Goal: Find specific page/section: Find specific page/section

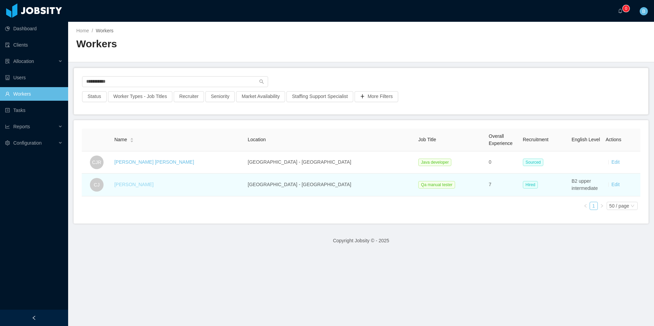
type input "**********"
click at [148, 186] on link "[PERSON_NAME]" at bounding box center [133, 184] width 39 height 5
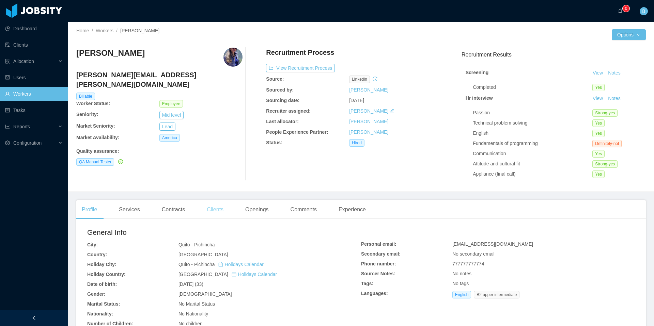
click at [218, 208] on div "Clients" at bounding box center [215, 209] width 28 height 19
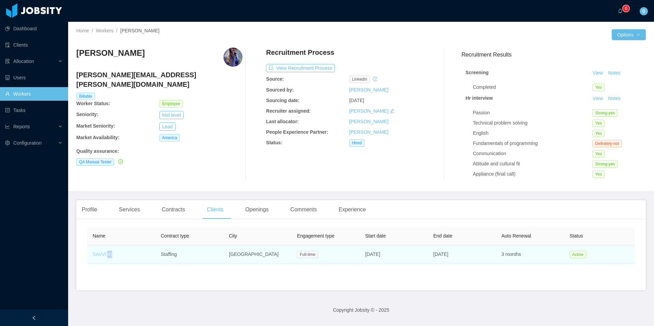
drag, startPoint x: 129, startPoint y: 235, endPoint x: 102, endPoint y: 256, distance: 34.8
click at [105, 256] on td "SAVVI AI" at bounding box center [121, 255] width 68 height 19
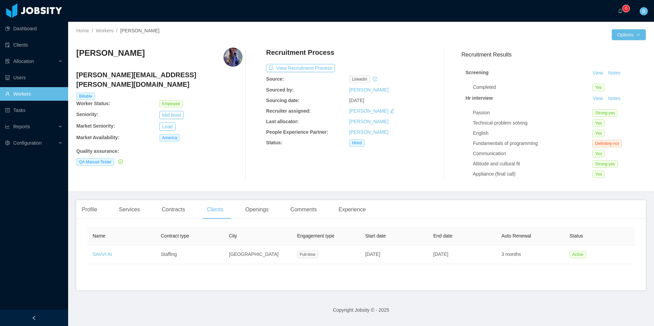
click at [205, 285] on div "Name Contract type City Engagement type Start date End date Auto Renewal Status…" at bounding box center [361, 258] width 570 height 66
drag, startPoint x: 123, startPoint y: 256, endPoint x: 85, endPoint y: 258, distance: 38.9
click at [85, 258] on div "Name Contract type City Engagement type Start date End date Auto Renewal Status…" at bounding box center [361, 258] width 570 height 66
click at [147, 291] on div "Name Contract type City Engagement type Start date End date Auto Renewal Status…" at bounding box center [361, 258] width 570 height 66
